Goal: Transaction & Acquisition: Download file/media

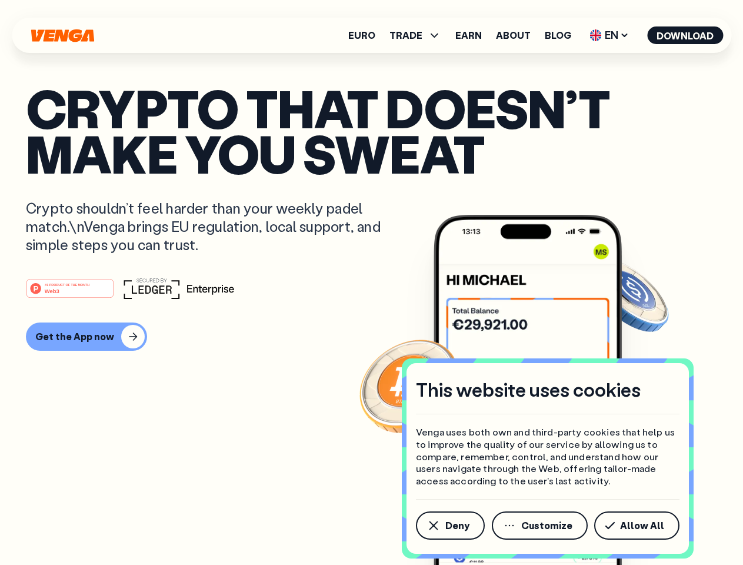
click at [371, 283] on div "#1 PRODUCT OF THE MONTH Web3" at bounding box center [372, 288] width 692 height 21
click at [450, 526] on span "Deny" at bounding box center [458, 525] width 24 height 9
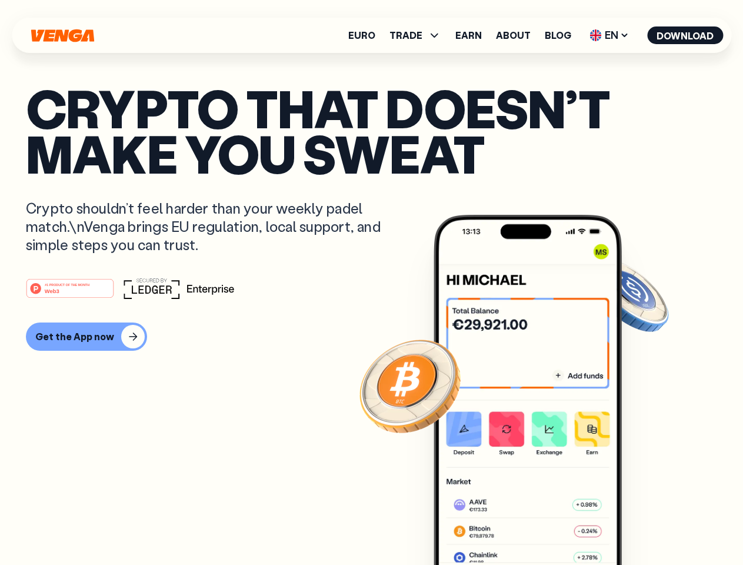
click at [541, 526] on img at bounding box center [528, 412] width 188 height 394
click at [639, 526] on article "Crypto that doesn’t make you sweat Crypto shouldn’t feel harder than your weekl…" at bounding box center [372, 305] width 692 height 441
click at [419, 35] on span "TRADE" at bounding box center [406, 35] width 33 height 9
click at [610, 35] on span "EN" at bounding box center [610, 35] width 48 height 19
click at [686, 35] on button "Download" at bounding box center [685, 35] width 76 height 18
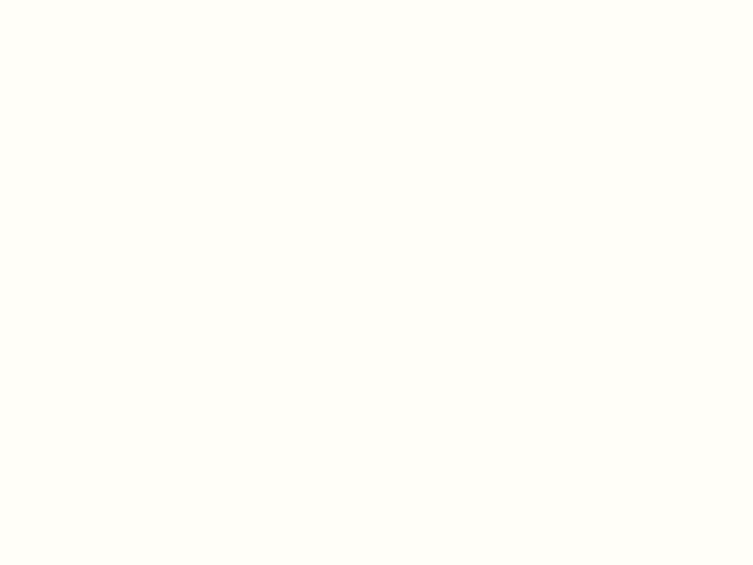
click at [85, 0] on html "This website uses cookies Venga uses both own and third-party cookies that help…" at bounding box center [376, 0] width 753 height 0
click at [72, 0] on html "This website uses cookies Venga uses both own and third-party cookies that help…" at bounding box center [376, 0] width 753 height 0
